Goal: Task Accomplishment & Management: Complete application form

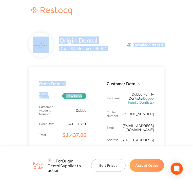
drag, startPoint x: 0, startPoint y: 69, endPoint x: 50, endPoint y: 36, distance: 59.9
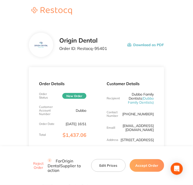
drag, startPoint x: 125, startPoint y: 63, endPoint x: 120, endPoint y: 54, distance: 10.7
drag, startPoint x: 108, startPoint y: 51, endPoint x: 77, endPoint y: 49, distance: 31.0
click at [77, 49] on div "Origin Dental Order ID: Restocq- 95401 Download as PDF" at bounding box center [111, 45] width 105 height 16
copy p "Restocq- 95401"
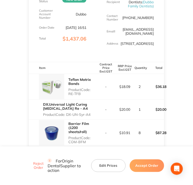
scroll to position [127, 0]
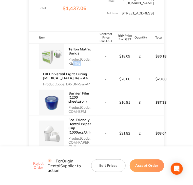
drag, startPoint x: 70, startPoint y: 68, endPoint x: 79, endPoint y: 68, distance: 9.4
click at [79, 65] on p "Product Code: RE-TFB" at bounding box center [83, 61] width 28 height 8
click at [82, 65] on p "Product Code: RE-TFB" at bounding box center [83, 61] width 28 height 8
click at [71, 65] on p "Product Code: RE-TFB" at bounding box center [83, 61] width 28 height 8
click at [87, 65] on p "Product Code: RE-TFB" at bounding box center [83, 61] width 28 height 8
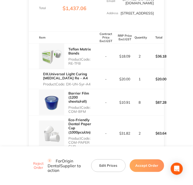
drag, startPoint x: 78, startPoint y: 68, endPoint x: 69, endPoint y: 68, distance: 8.9
click at [69, 65] on p "Product Code: RE-TFB" at bounding box center [83, 61] width 28 height 8
copy p "RE-TFB"
drag, startPoint x: 88, startPoint y: 88, endPoint x: 67, endPoint y: 89, distance: 20.6
click at [67, 86] on p "Product Code: DX-UN-Syr-A4" at bounding box center [70, 84] width 54 height 4
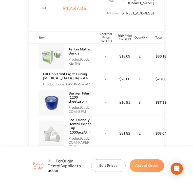
copy p "DX-UN-Syr-A4"
drag, startPoint x: 86, startPoint y: 116, endPoint x: 68, endPoint y: 114, distance: 17.8
click at [68, 114] on div "Barrier Film (1200 sheets/roll) Product Code: COM-BFM" at bounding box center [63, 102] width 68 height 26
copy p "COM-BFM"
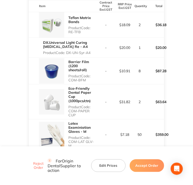
scroll to position [178, 0]
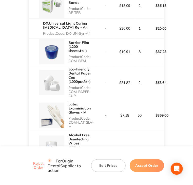
drag, startPoint x: 69, startPoint y: 96, endPoint x: 75, endPoint y: 101, distance: 8.5
click at [75, 98] on p "Product Code: COM-PAPER CUP" at bounding box center [83, 92] width 28 height 12
copy p "COM-PAPER CUP"
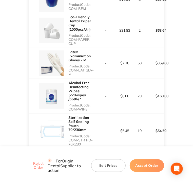
scroll to position [254, 0]
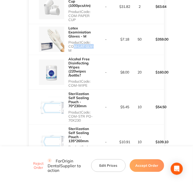
drag, startPoint x: 70, startPoint y: 51, endPoint x: 87, endPoint y: 53, distance: 16.8
click at [90, 52] on p "Product Code: COM-LAT GLV-M" at bounding box center [83, 46] width 28 height 12
drag, startPoint x: 67, startPoint y: 51, endPoint x: 96, endPoint y: 51, distance: 29.2
click at [96, 51] on div "Latex Examiniation Gloves - M Product Code: COM-LAT GLV-M" at bounding box center [63, 39] width 68 height 31
copy p "COM-LAT GLV-M"
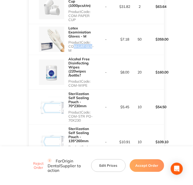
drag, startPoint x: 69, startPoint y: 85, endPoint x: 90, endPoint y: 86, distance: 20.8
click at [90, 86] on p "Product Code: COM-WIPE" at bounding box center [83, 83] width 28 height 8
copy p "COM-WIPE"
copy p "COM-STR PO-70X230"
drag, startPoint x: 74, startPoint y: 112, endPoint x: 85, endPoint y: 115, distance: 11.8
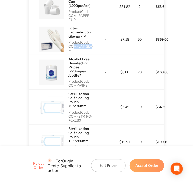
click at [83, 117] on p "Product Code: COM-STR PO-70X230" at bounding box center [83, 116] width 28 height 12
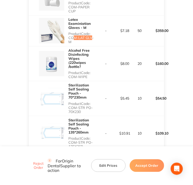
scroll to position [305, 0]
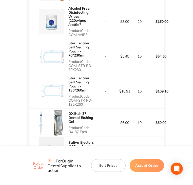
drag, startPoint x: 69, startPoint y: 93, endPoint x: 85, endPoint y: 95, distance: 16.3
click at [85, 95] on p "Product Code: COM-STR PO-135X260" at bounding box center [83, 100] width 28 height 12
copy p "COM-STR PO-135X260"
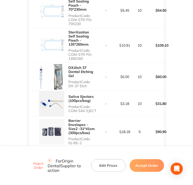
scroll to position [355, 0]
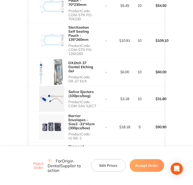
copy p "DX-37 Etch"
drag, startPoint x: 69, startPoint y: 74, endPoint x: 86, endPoint y: 74, distance: 17.0
click at [86, 75] on p "Product Code: DX-37 Etch" at bounding box center [83, 79] width 28 height 8
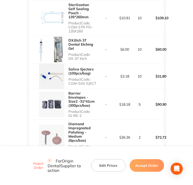
scroll to position [381, 0]
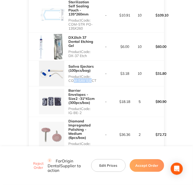
drag, startPoint x: 70, startPoint y: 71, endPoint x: 87, endPoint y: 73, distance: 17.3
click at [90, 75] on p "Product Code: COM-SAV EJECT" at bounding box center [83, 79] width 28 height 8
drag, startPoint x: 69, startPoint y: 73, endPoint x: 100, endPoint y: 74, distance: 31.5
click at [100, 74] on tr "Saliva Ejectors (100pcs/bag) Product Code: COM-SAV EJECT - $3.18 10 $31.80" at bounding box center [96, 74] width 135 height 26
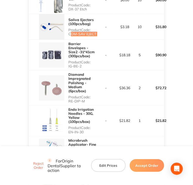
scroll to position [432, 0]
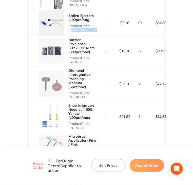
drag, startPoint x: 69, startPoint y: 53, endPoint x: 83, endPoint y: 55, distance: 14.3
click at [83, 56] on p "Product Code: IG-BE-2" at bounding box center [83, 60] width 28 height 8
drag, startPoint x: 67, startPoint y: 55, endPoint x: 83, endPoint y: 54, distance: 16.0
click at [83, 54] on div "Barrier Envelopes - Size2 -31*41cm (300pcs/box) Product Code: IG-BE-2" at bounding box center [63, 51] width 68 height 31
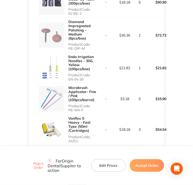
scroll to position [482, 0]
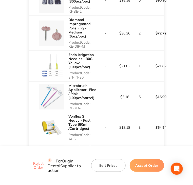
drag, startPoint x: 69, startPoint y: 38, endPoint x: 89, endPoint y: 39, distance: 20.3
click at [89, 40] on p "Product Code: RE-DIP-M" at bounding box center [83, 44] width 28 height 8
drag, startPoint x: 69, startPoint y: 68, endPoint x: 85, endPoint y: 68, distance: 16.5
click at [85, 71] on p "Product Code: EN-IN-30" at bounding box center [83, 75] width 28 height 8
drag, startPoint x: 67, startPoint y: 100, endPoint x: 87, endPoint y: 98, distance: 19.6
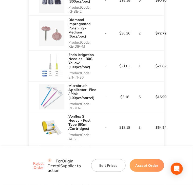
click at [87, 98] on div "Microbrush Applicator- Fine / Pink (100pcs/barrel) Product Code: RE-MA-F" at bounding box center [63, 97] width 68 height 31
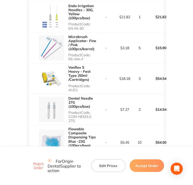
scroll to position [533, 0]
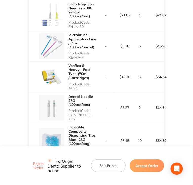
click at [70, 82] on p "Product Code: AUS1" at bounding box center [83, 86] width 28 height 8
drag, startPoint x: 68, startPoint y: 80, endPoint x: 78, endPoint y: 79, distance: 9.8
click at [78, 82] on p "Product Code: AUS1" at bounding box center [83, 86] width 28 height 8
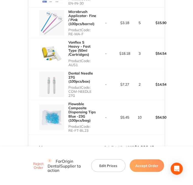
scroll to position [558, 0]
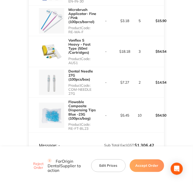
drag, startPoint x: 69, startPoint y: 81, endPoint x: 77, endPoint y: 85, distance: 8.3
click at [77, 85] on p "Product Code: COM-NEEDLE 27G" at bounding box center [83, 90] width 28 height 12
drag, startPoint x: 69, startPoint y: 120, endPoint x: 91, endPoint y: 121, distance: 22.6
click at [91, 123] on p "Product Code: RE-FT-BL23" at bounding box center [83, 127] width 28 height 8
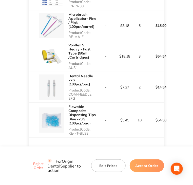
scroll to position [554, 0]
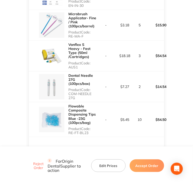
drag, startPoint x: 159, startPoint y: 168, endPoint x: 156, endPoint y: 163, distance: 5.6
click at [158, 167] on button "Accept Order" at bounding box center [147, 166] width 35 height 13
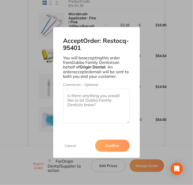
click at [104, 93] on textarea "Comments - Optional" at bounding box center [96, 106] width 67 height 35
paste textarea "SO-00001085"
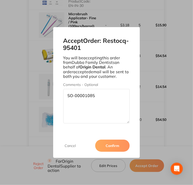
type textarea "SO-00001085"
click at [119, 145] on button "Confirm" at bounding box center [112, 146] width 35 height 12
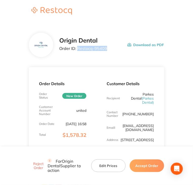
drag, startPoint x: 109, startPoint y: 49, endPoint x: 78, endPoint y: 48, distance: 31.2
click at [78, 48] on div "Origin Dental Order ID: Restocq- 95409 Download as PDF" at bounding box center [111, 45] width 105 height 16
copy p "Restocq- 95409"
click at [145, 162] on button "Accept Order" at bounding box center [147, 166] width 35 height 13
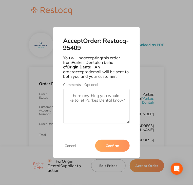
drag, startPoint x: 113, startPoint y: 105, endPoint x: 110, endPoint y: 111, distance: 7.3
click at [112, 105] on textarea "Comments - Optional" at bounding box center [96, 106] width 67 height 35
paste textarea "SO-00001087"
type textarea "SO-00001087"
click at [114, 146] on button "Confirm" at bounding box center [112, 146] width 35 height 12
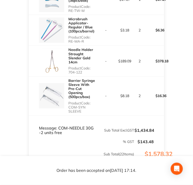
scroll to position [678, 0]
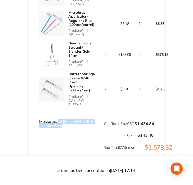
copy td "COM-NEEDLE 30G -2 units free"
drag, startPoint x: 64, startPoint y: 115, endPoint x: 58, endPoint y: 107, distance: 10.4
click at [58, 109] on tfoot "Message: COM-NEEDLE 30G -2 units free Sub Total Excl. GST $1,434.84 % GST $143.…" at bounding box center [96, 138] width 135 height 59
click at [61, 109] on td "Message: COM-NEEDLE 30G -2 units free" at bounding box center [63, 119] width 68 height 20
drag, startPoint x: 58, startPoint y: 108, endPoint x: 84, endPoint y: 107, distance: 26.2
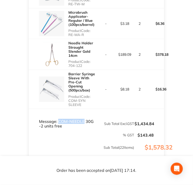
click at [84, 109] on td "Message: COM-NEEDLE 30G -2 units free" at bounding box center [63, 119] width 68 height 20
copy td "COM-NEEDLE"
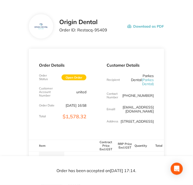
scroll to position [127, 0]
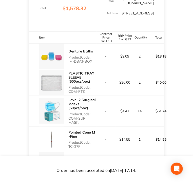
drag, startPoint x: 92, startPoint y: 61, endPoint x: 68, endPoint y: 64, distance: 25.0
click at [68, 64] on div "Denture Baths Product Code: IM-DBAT-BOX" at bounding box center [63, 56] width 68 height 25
copy p "IM-DBAT-BOX"
drag, startPoint x: 85, startPoint y: 91, endPoint x: 68, endPoint y: 91, distance: 16.5
click at [68, 91] on div "PLASTIC TRAY SLEEVE (500pcs/box) Product Code: COM-PTS" at bounding box center [63, 82] width 68 height 26
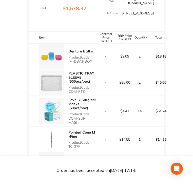
copy p "COM-PTS"
drag, startPoint x: 98, startPoint y: 118, endPoint x: 69, endPoint y: 121, distance: 29.6
click at [69, 121] on tr "Level 2 Surgical Masks (50pcs/box) Product Code: COM-SUR MASK - $4.41 14 $61.74" at bounding box center [96, 111] width 135 height 31
copy p "COM-SUR MASK"
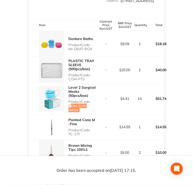
scroll to position [203, 0]
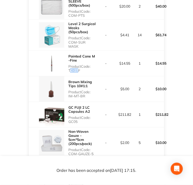
drag, startPoint x: 75, startPoint y: 66, endPoint x: 68, endPoint y: 67, distance: 7.1
click at [68, 67] on div "Pointed Cone M -Fine Product Code: TC-27F" at bounding box center [63, 63] width 68 height 25
drag, startPoint x: 79, startPoint y: 68, endPoint x: 76, endPoint y: 68, distance: 3.8
click at [76, 68] on p "Product Code: TC-27F" at bounding box center [83, 68] width 28 height 8
copy p "TC-27F"
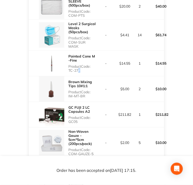
drag, startPoint x: 80, startPoint y: 67, endPoint x: 69, endPoint y: 68, distance: 11.4
click at [69, 68] on p "Product Code: TC-27F" at bounding box center [83, 68] width 28 height 8
drag, startPoint x: 83, startPoint y: 92, endPoint x: 68, endPoint y: 92, distance: 15.2
click at [68, 92] on div "Brown Mixing Tips 10#1:1 Product Code: IM-MT-BR" at bounding box center [63, 88] width 68 height 25
copy p "IM-MT-BR"
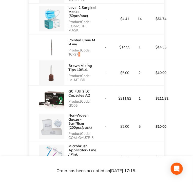
scroll to position [228, 0]
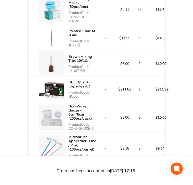
drag, startPoint x: 78, startPoint y: 93, endPoint x: 68, endPoint y: 92, distance: 10.3
click at [68, 92] on div "GC FUJI 2 LC Capsules A2 Product Code: GC05" at bounding box center [63, 89] width 68 height 25
copy p "GC05"
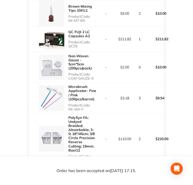
scroll to position [279, 0]
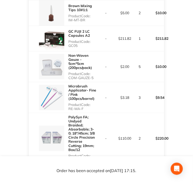
drag, startPoint x: 93, startPoint y: 73, endPoint x: 69, endPoint y: 75, distance: 24.7
click at [69, 75] on p "Product Code: COM-GAUZE-5" at bounding box center [83, 76] width 28 height 8
copy p "COM-GAUZE-5"
drag, startPoint x: 83, startPoint y: 104, endPoint x: 67, endPoint y: 105, distance: 16.3
click at [67, 105] on div "Microbrush Applicator- Fine / Pink (100pcs/barrel) Product Code: RE-MA-F" at bounding box center [63, 97] width 68 height 31
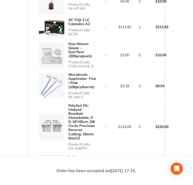
scroll to position [330, 0]
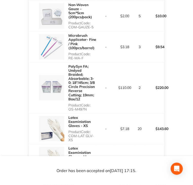
drag, startPoint x: 87, startPoint y: 102, endPoint x: 64, endPoint y: 99, distance: 23.6
click at [64, 99] on div "PolySyn FA; Undyed Braided; Absorbable; 3-0; 18″/45cm; 3/8 Circle Precision Rev…" at bounding box center [63, 87] width 68 height 51
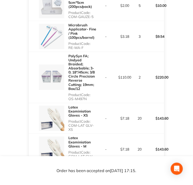
scroll to position [381, 0]
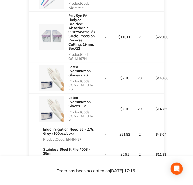
drag, startPoint x: 73, startPoint y: 81, endPoint x: 68, endPoint y: 77, distance: 5.6
click at [68, 77] on div "Latex Examiniation Gloves - XS Product Code: COM-LAT GLV- XS" at bounding box center [63, 78] width 68 height 31
drag, startPoint x: 94, startPoint y: 109, endPoint x: 69, endPoint y: 109, distance: 25.9
click at [69, 109] on tr "Latex Examiniation Gloves - M Product Code: COM-LAT GLV-M - $7.18 20 $143.60" at bounding box center [96, 109] width 135 height 31
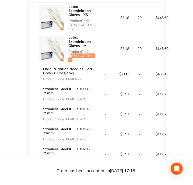
scroll to position [457, 0]
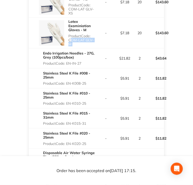
drag, startPoint x: 83, startPoint y: 53, endPoint x: 67, endPoint y: 52, distance: 15.8
click at [67, 61] on p "Product Code: EN-IN-27" at bounding box center [70, 63] width 54 height 4
drag, startPoint x: 86, startPoint y: 70, endPoint x: 68, endPoint y: 72, distance: 18.4
click at [68, 81] on p "Product Code: EN-K008-25" at bounding box center [70, 83] width 54 height 4
drag, startPoint x: 87, startPoint y: 92, endPoint x: 66, endPoint y: 93, distance: 20.6
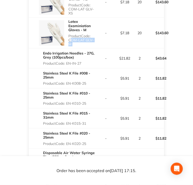
click at [66, 93] on div "Stainless Steel K File #010 - 25mm Product Code: EN-K010-25" at bounding box center [70, 98] width 54 height 18
drag, startPoint x: 68, startPoint y: 112, endPoint x: 74, endPoint y: 110, distance: 6.0
click at [85, 122] on p "Product Code: EN-K015-31" at bounding box center [70, 124] width 54 height 4
drag, startPoint x: 67, startPoint y: 111, endPoint x: 88, endPoint y: 110, distance: 20.6
click at [88, 122] on p "Product Code: EN-K015-31" at bounding box center [70, 124] width 54 height 4
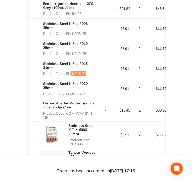
scroll to position [508, 0]
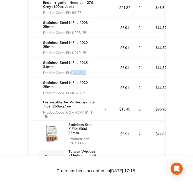
drag, startPoint x: 67, startPoint y: 80, endPoint x: 87, endPoint y: 81, distance: 20.3
click at [87, 91] on p "Product Code: EN-K020-25" at bounding box center [70, 93] width 54 height 4
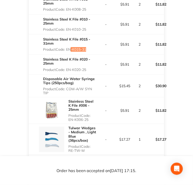
scroll to position [533, 0]
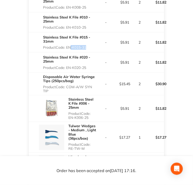
drag, startPoint x: 68, startPoint y: 75, endPoint x: 74, endPoint y: 77, distance: 6.8
click at [74, 85] on p "Product Code: COM-A/W SYN TIP" at bounding box center [70, 89] width 54 height 8
drag, startPoint x: 68, startPoint y: 105, endPoint x: 89, endPoint y: 105, distance: 20.8
click at [89, 105] on div "Stainless Steel K File #006 - 25mm Product Code: EN-K006-25" at bounding box center [63, 108] width 68 height 26
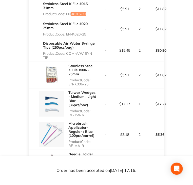
scroll to position [584, 0]
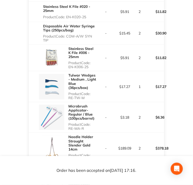
drag, startPoint x: 69, startPoint y: 86, endPoint x: 86, endPoint y: 86, distance: 16.8
click at [86, 92] on p "Product Code: RE-TW-M" at bounding box center [83, 96] width 28 height 8
drag, startPoint x: 69, startPoint y: 116, endPoint x: 85, endPoint y: 116, distance: 16.2
click at [85, 123] on p "Product Code: RE-MA-R" at bounding box center [83, 127] width 28 height 8
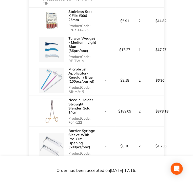
scroll to position [635, 0]
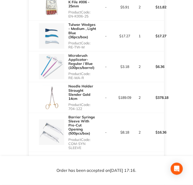
drag, startPoint x: 69, startPoint y: 97, endPoint x: 83, endPoint y: 96, distance: 14.5
click at [83, 103] on p "Product Code: 704-122" at bounding box center [83, 107] width 28 height 8
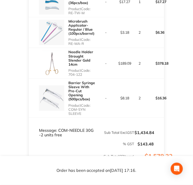
scroll to position [685, 0]
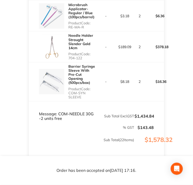
drag, startPoint x: 69, startPoint y: 80, endPoint x: 82, endPoint y: 83, distance: 12.6
click at [82, 87] on p "Product Code: COM-SYN SLEEVE" at bounding box center [83, 93] width 28 height 12
click at [112, 85] on td "-" at bounding box center [106, 81] width 19 height 39
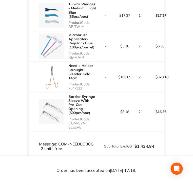
scroll to position [660, 0]
